Goal: Task Accomplishment & Management: Manage account settings

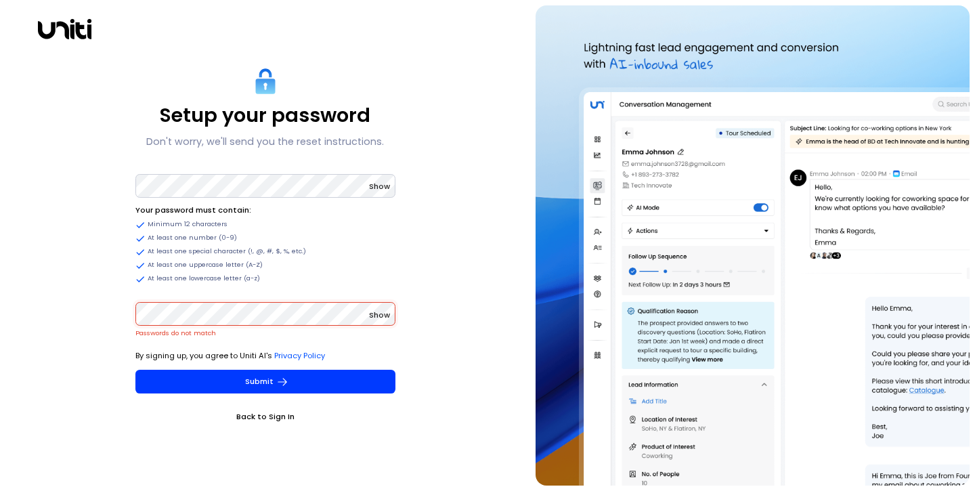
click at [373, 318] on span "Show" at bounding box center [379, 314] width 21 height 11
click at [376, 315] on span "Hide" at bounding box center [381, 314] width 18 height 11
click at [376, 315] on span "Show" at bounding box center [379, 314] width 21 height 11
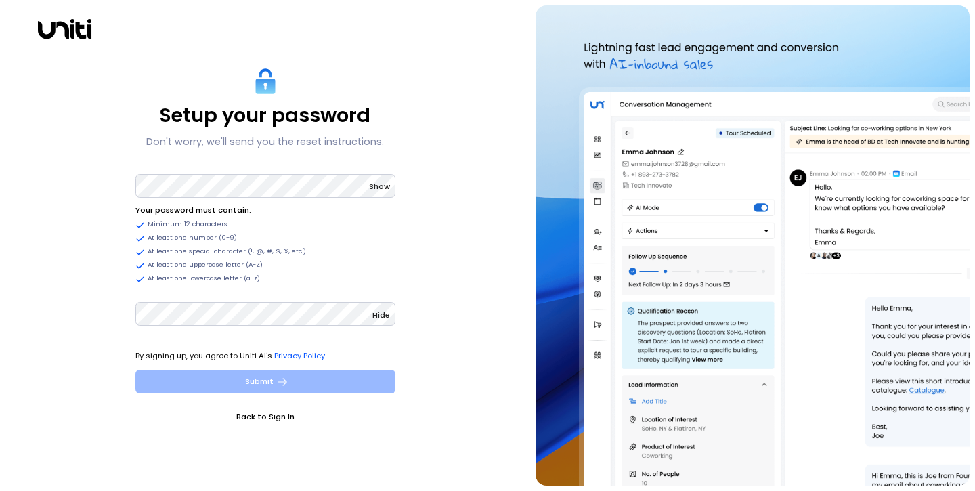
click at [266, 383] on button "Submit" at bounding box center [265, 381] width 260 height 24
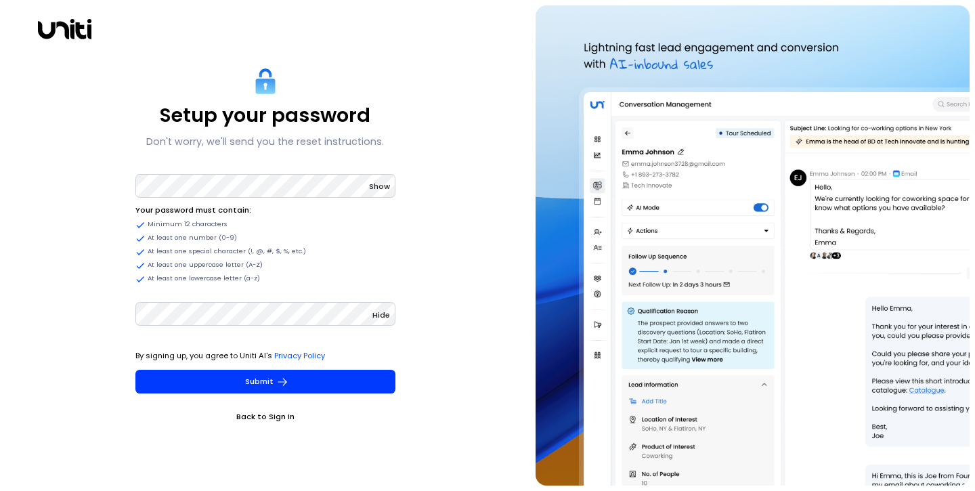
click at [395, 181] on div "Setup your password Don't worry, we'll send you the reset instructions. Show Yo…" at bounding box center [264, 245] width 519 height 480
click at [384, 184] on span "Show" at bounding box center [379, 186] width 21 height 11
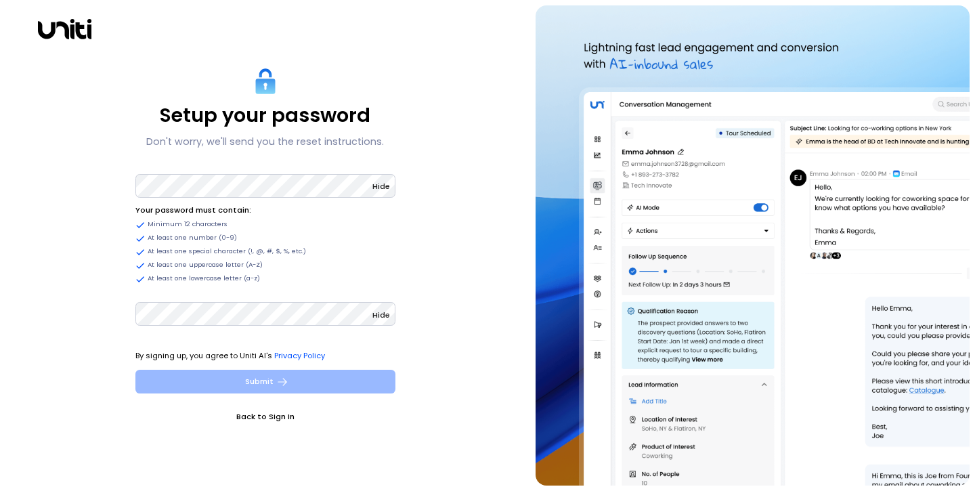
click at [225, 385] on button "Submit" at bounding box center [265, 381] width 260 height 24
click at [256, 388] on button "Submit" at bounding box center [265, 381] width 260 height 24
click at [309, 388] on button "Submit" at bounding box center [265, 381] width 260 height 24
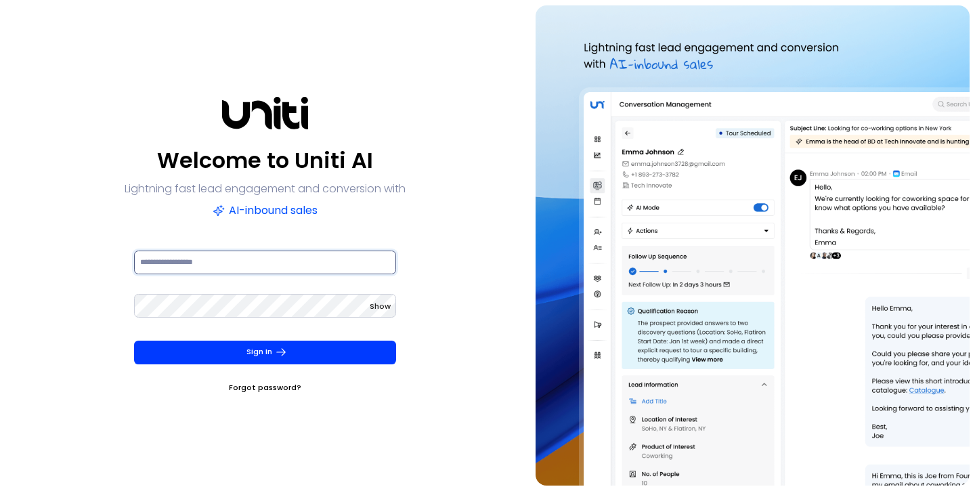
type input "*"
type input "*****"
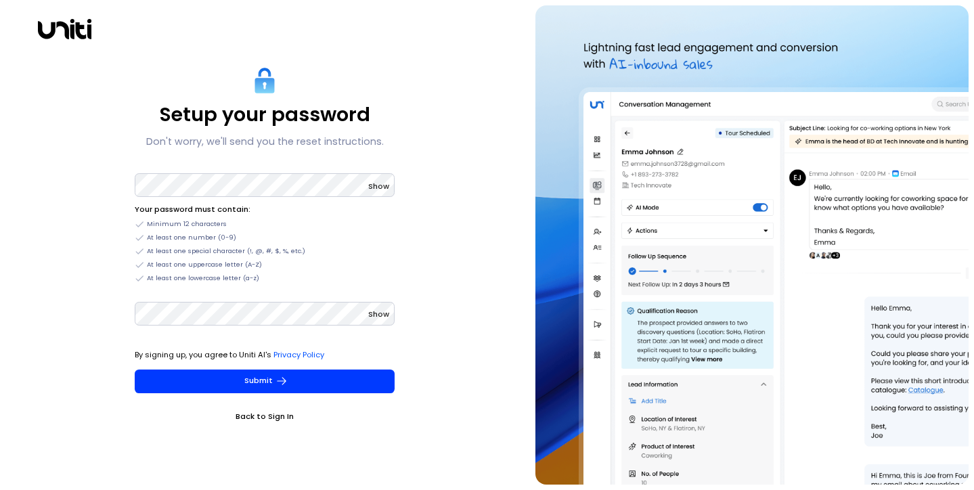
drag, startPoint x: 0, startPoint y: 0, endPoint x: 64, endPoint y: 0, distance: 63.6
click at [64, 0] on div "Setup your password Don't worry, we'll send you the reset instructions. Show Yo…" at bounding box center [487, 245] width 974 height 490
click at [266, 416] on link "Back to Sign In" at bounding box center [265, 416] width 260 height 14
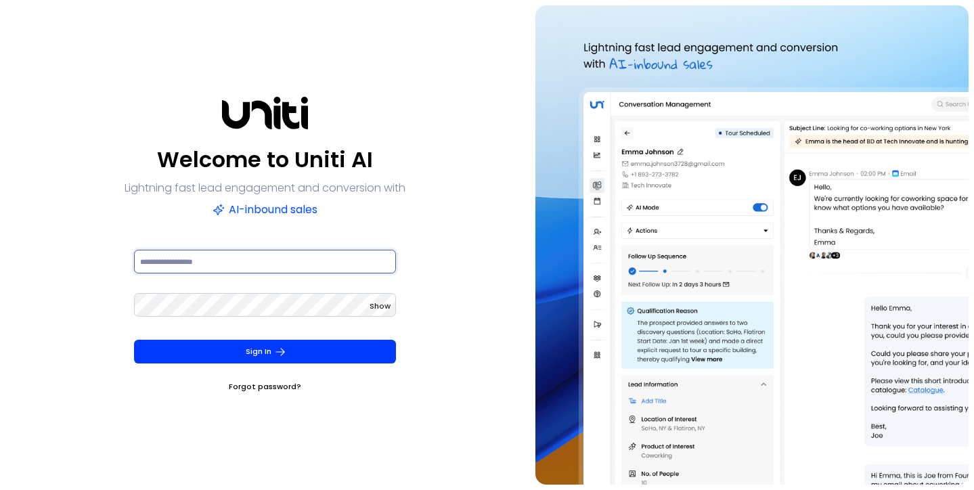
click at [254, 267] on input at bounding box center [265, 262] width 262 height 24
type input "**********"
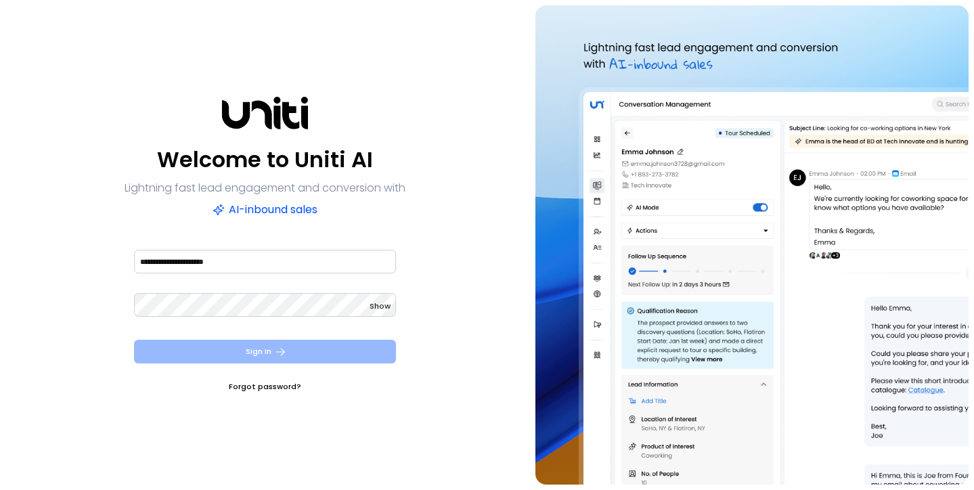
click at [256, 352] on button "Sign In" at bounding box center [265, 352] width 262 height 24
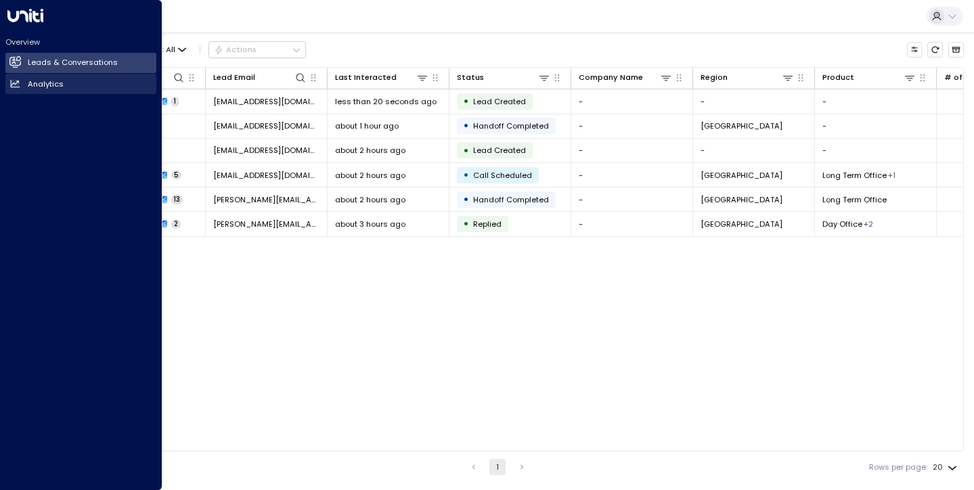
click at [27, 85] on link "Analytics Analytics" at bounding box center [80, 84] width 151 height 20
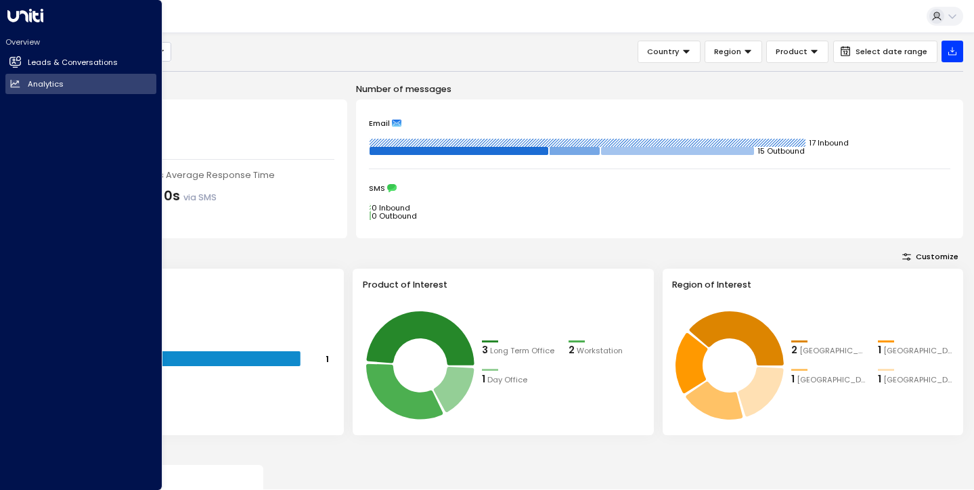
click at [6, 150] on div "Overview Leads & Conversations Leads & Conversations Analytics Analytics" at bounding box center [81, 245] width 162 height 490
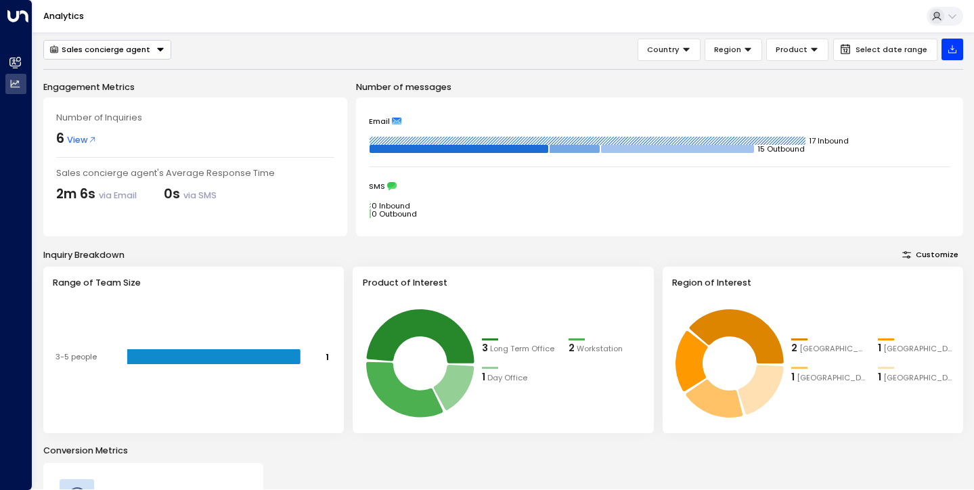
scroll to position [1, 0]
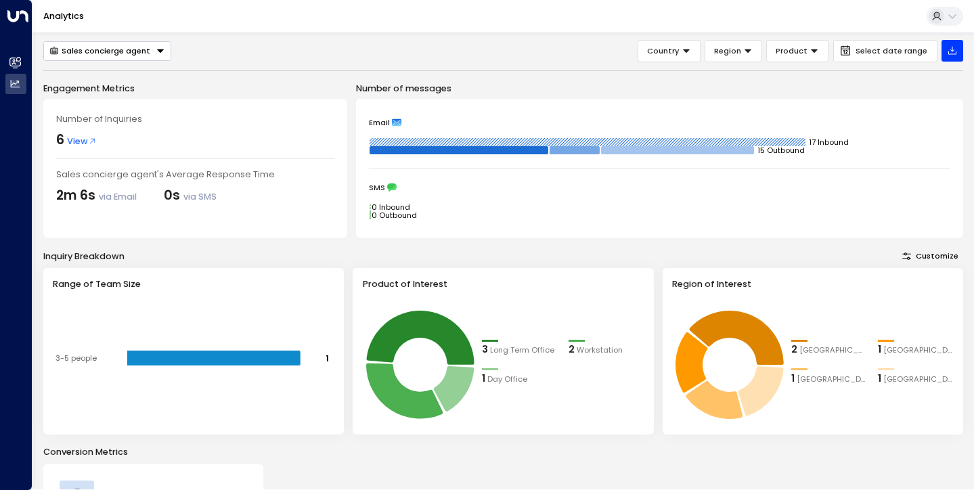
click at [767, 138] on rect at bounding box center [587, 142] width 436 height 8
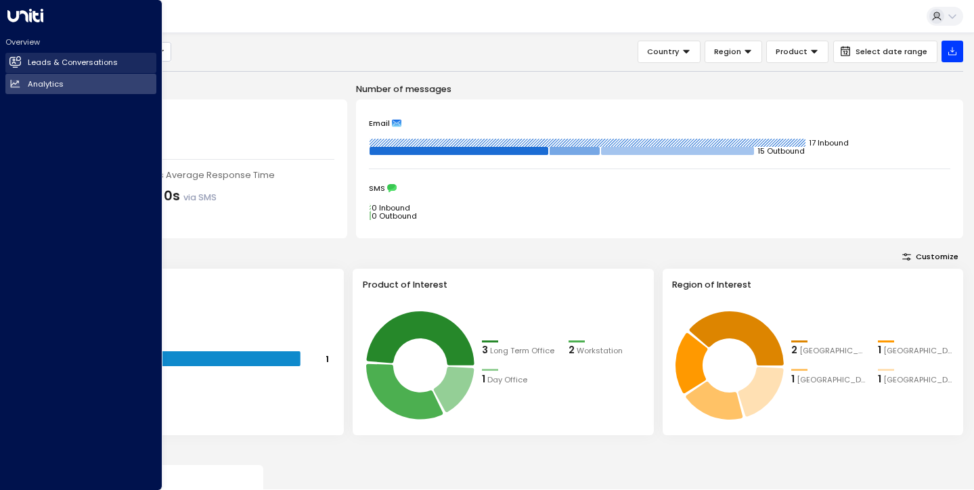
click at [42, 61] on h2 "Leads & Conversations" at bounding box center [73, 63] width 90 height 12
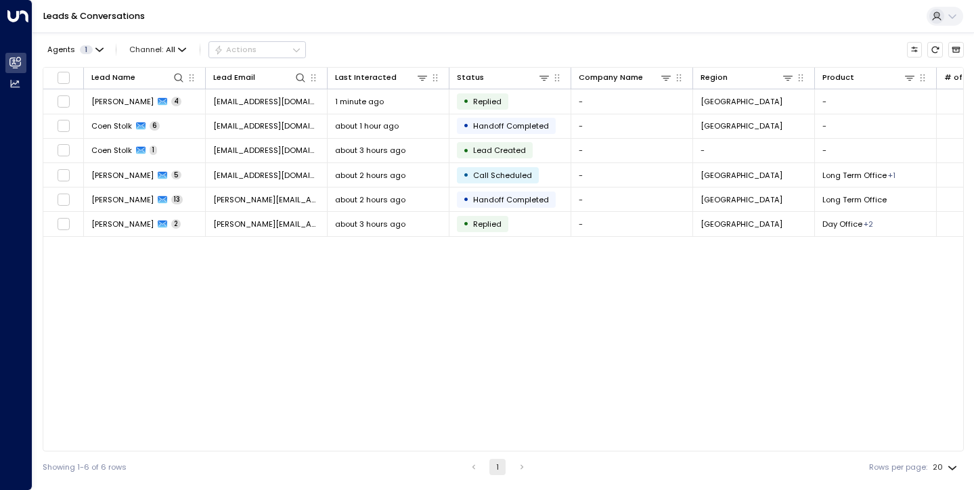
click at [430, 357] on div "Lead Name Lead Email Last Interacted Status Company Name Region Product # of pe…" at bounding box center [503, 259] width 921 height 384
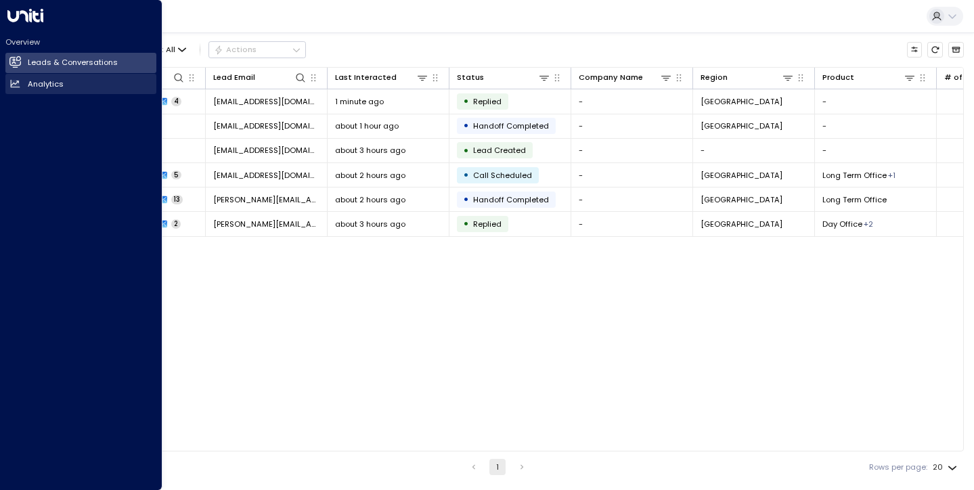
click at [18, 85] on icon at bounding box center [16, 83] width 9 height 7
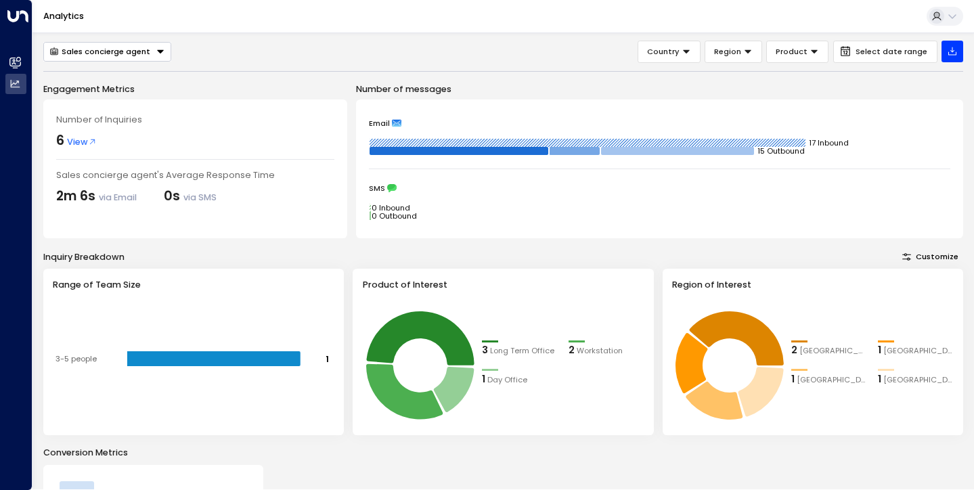
click at [160, 53] on icon "Button group with a nested menu" at bounding box center [160, 51] width 9 height 9
click at [64, 138] on div "6" at bounding box center [60, 141] width 8 height 20
click at [73, 139] on span "View" at bounding box center [82, 141] width 30 height 13
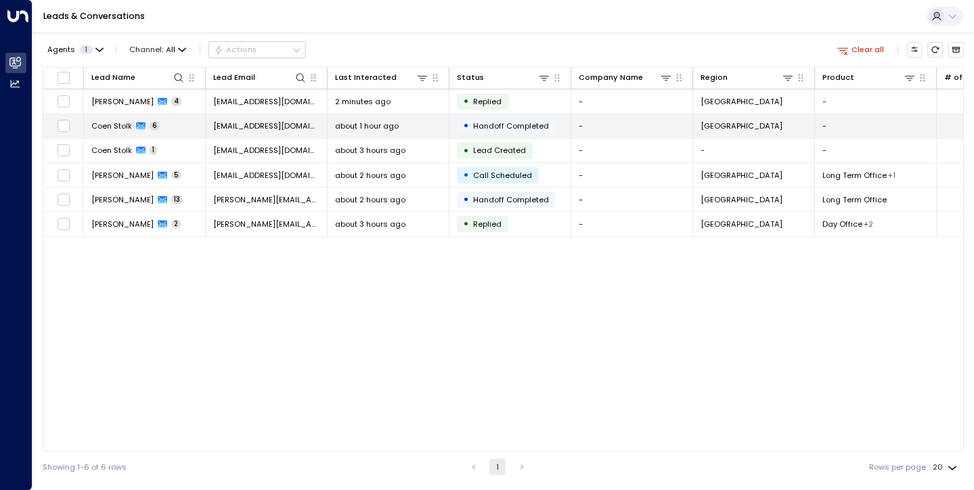
click at [110, 124] on span "Coen Stolk" at bounding box center [111, 125] width 41 height 11
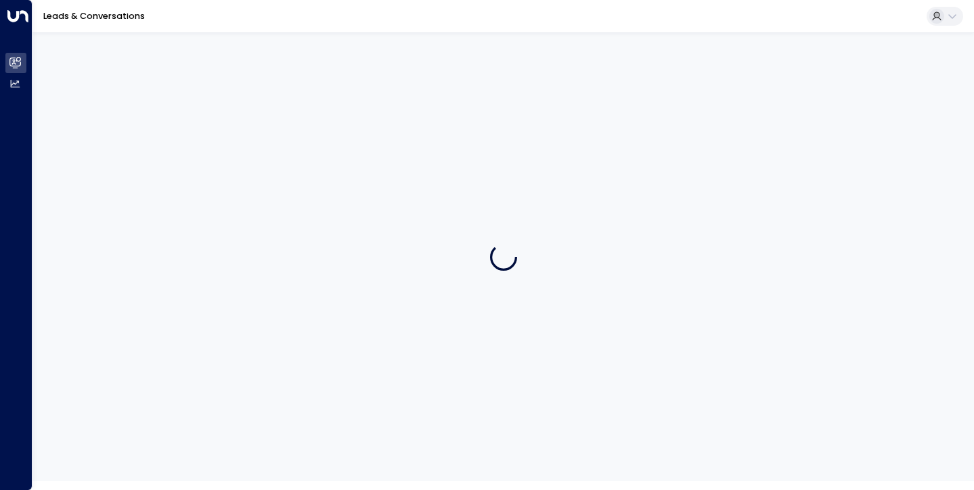
click at [110, 124] on div at bounding box center [502, 256] width 941 height 449
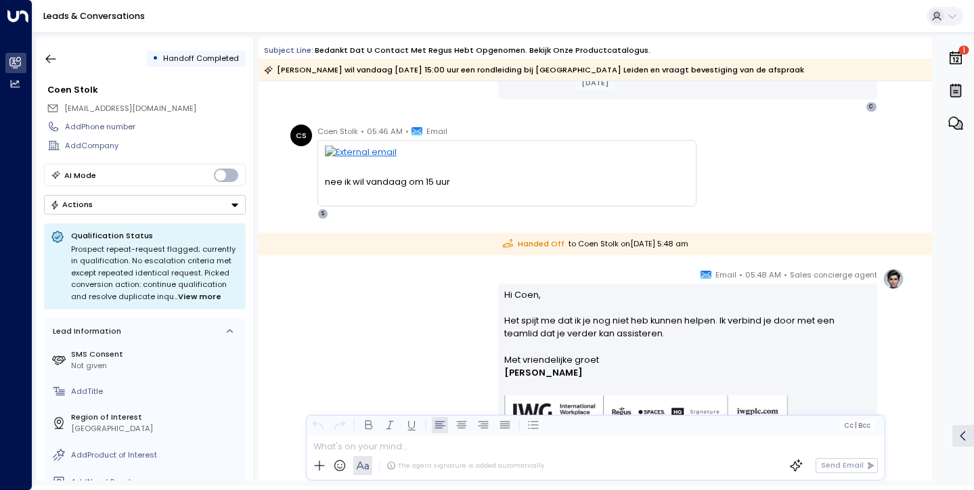
scroll to position [1098, 0]
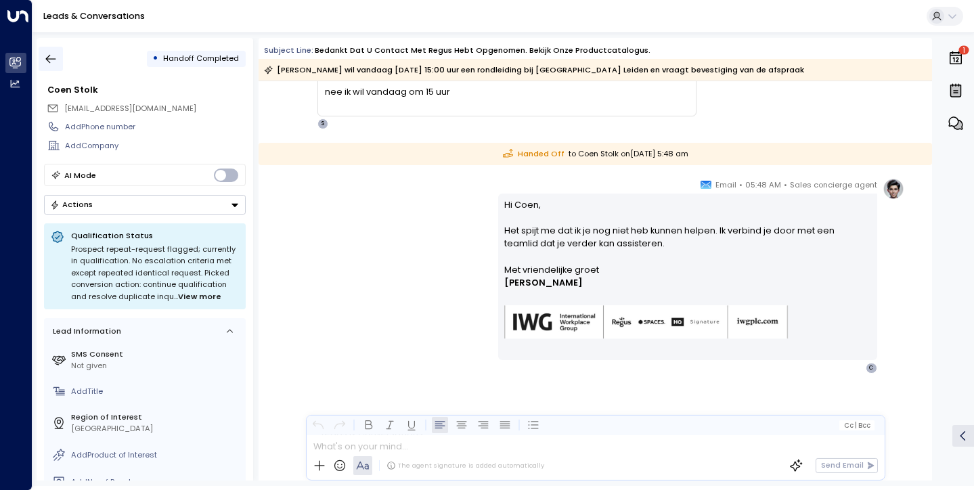
click at [54, 57] on icon "button" at bounding box center [51, 59] width 14 height 14
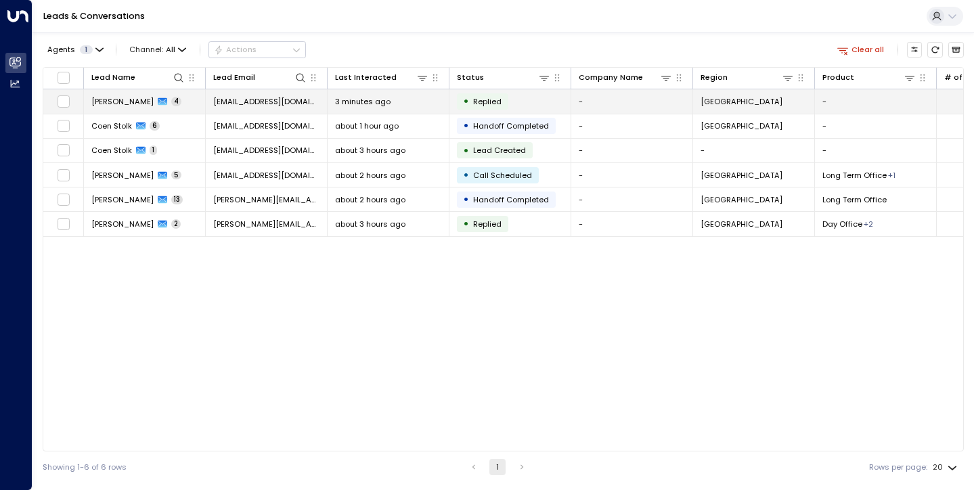
click at [126, 98] on span "[PERSON_NAME]" at bounding box center [122, 101] width 62 height 11
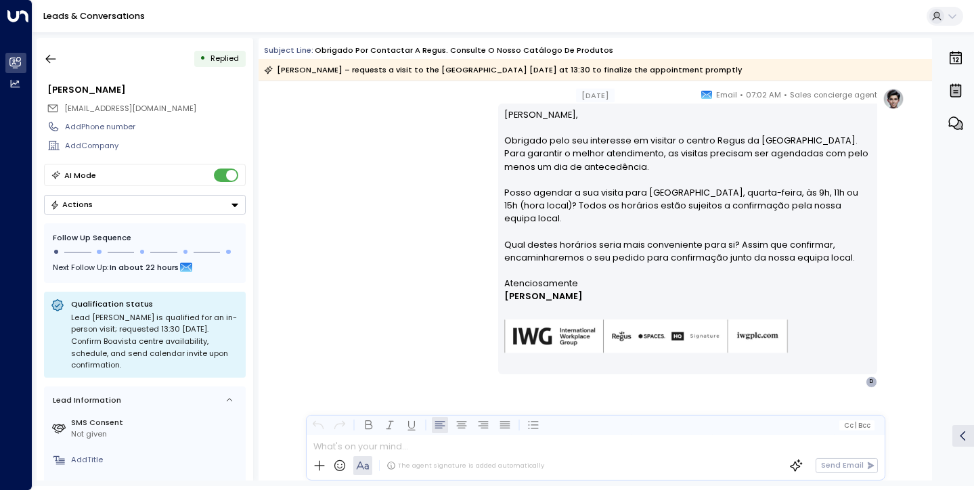
scroll to position [789, 0]
click at [47, 55] on icon "button" at bounding box center [51, 59] width 14 height 14
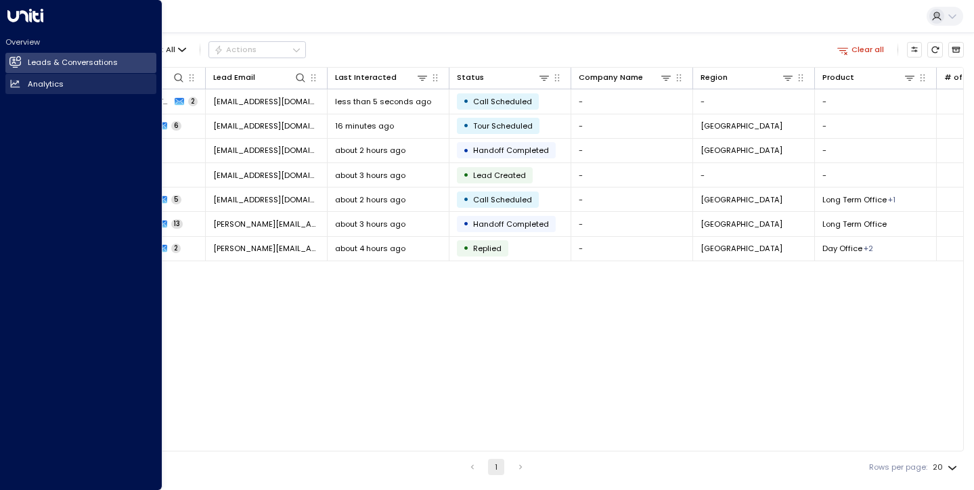
click at [15, 85] on icon at bounding box center [16, 83] width 9 height 7
